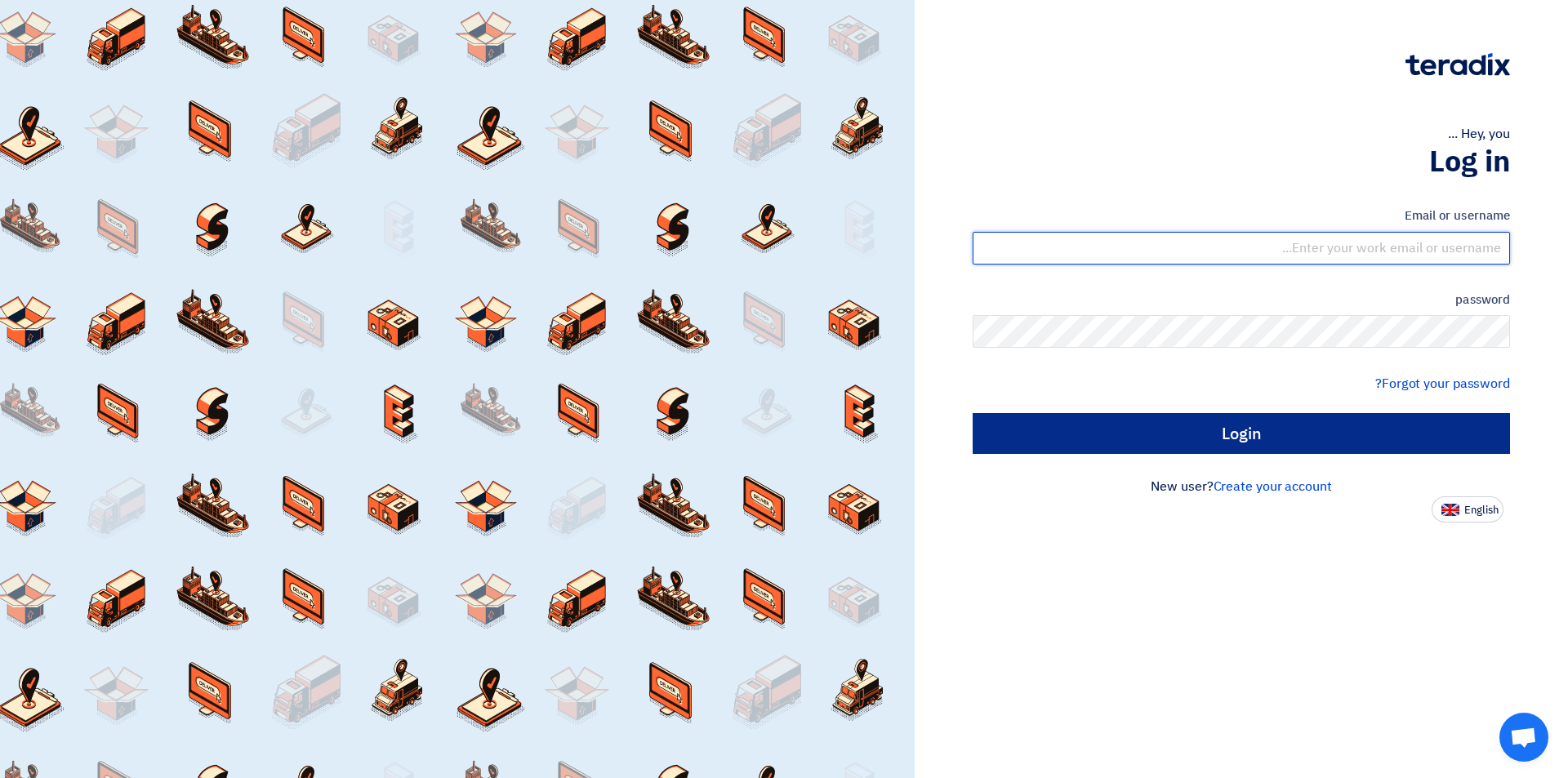
type input "sales@tareeqalkhair.com"
click at [1201, 453] on input "Login" at bounding box center [1241, 433] width 537 height 40
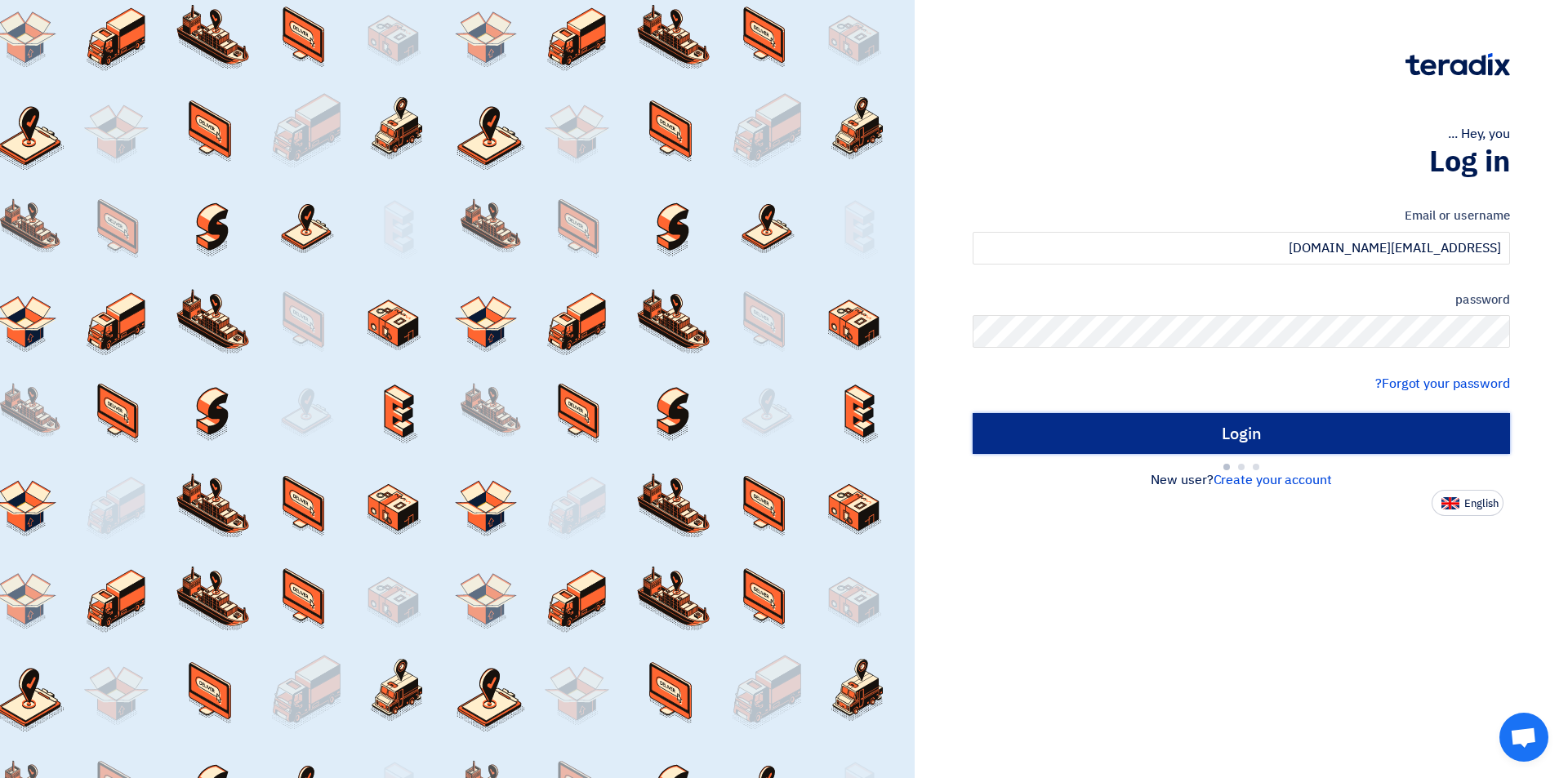
type input "Sign in"
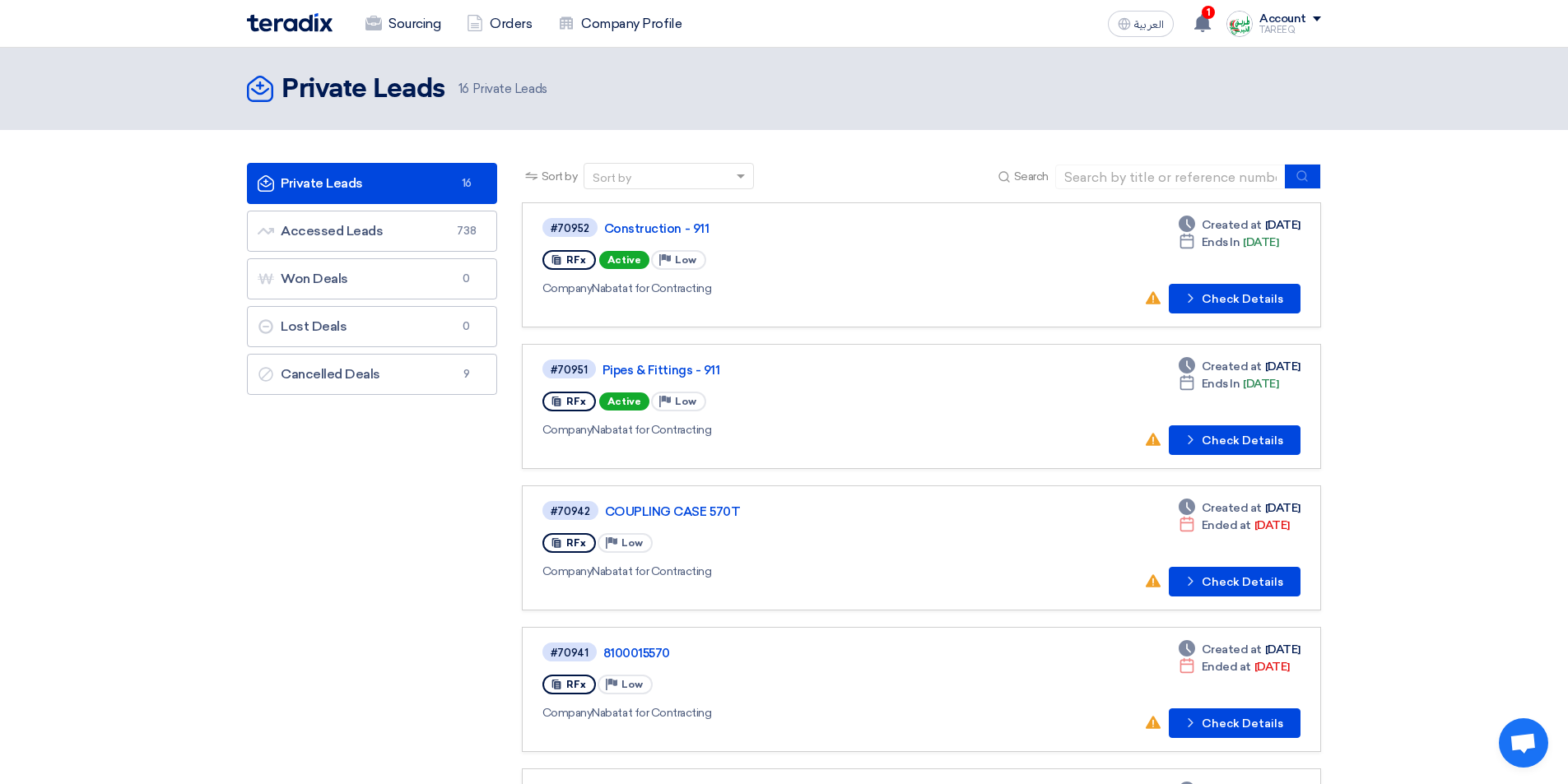
click at [852, 91] on div "Private Leads Private Leads 16 Private Leads" at bounding box center [784, 88] width 1074 height 33
